Goal: Task Accomplishment & Management: Use online tool/utility

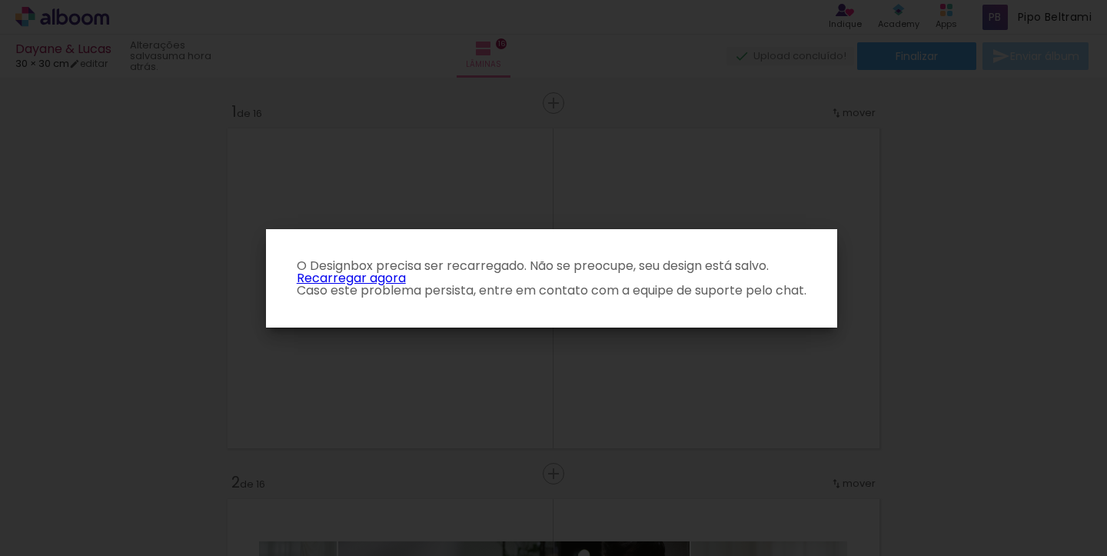
scroll to position [0, 3149]
